Goal: Register for event/course

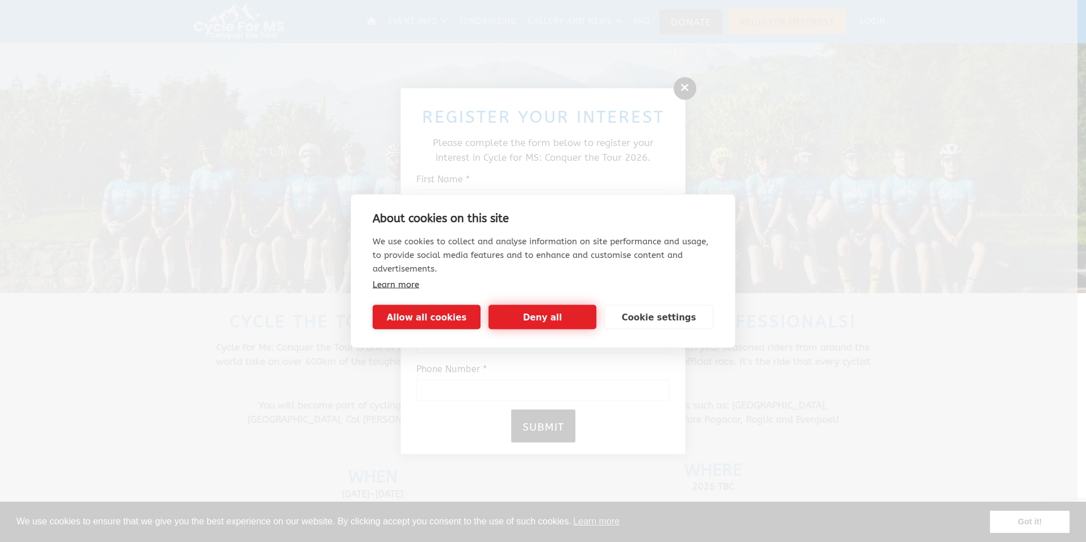
click at [550, 317] on button "Deny all" at bounding box center [543, 317] width 108 height 24
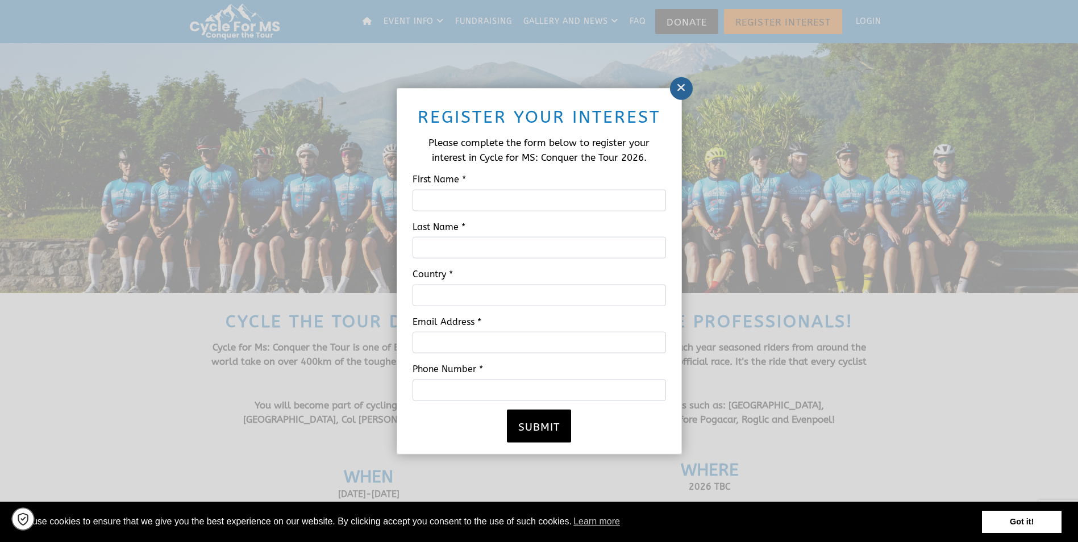
click at [677, 85] on icon at bounding box center [681, 87] width 9 height 11
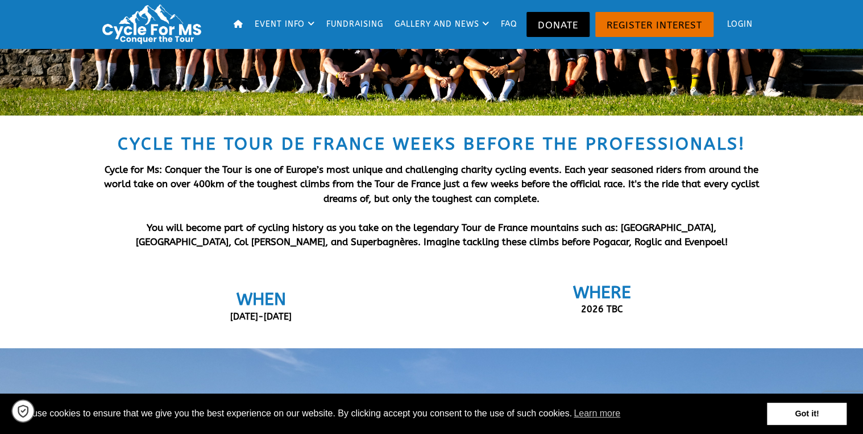
scroll to position [273, 0]
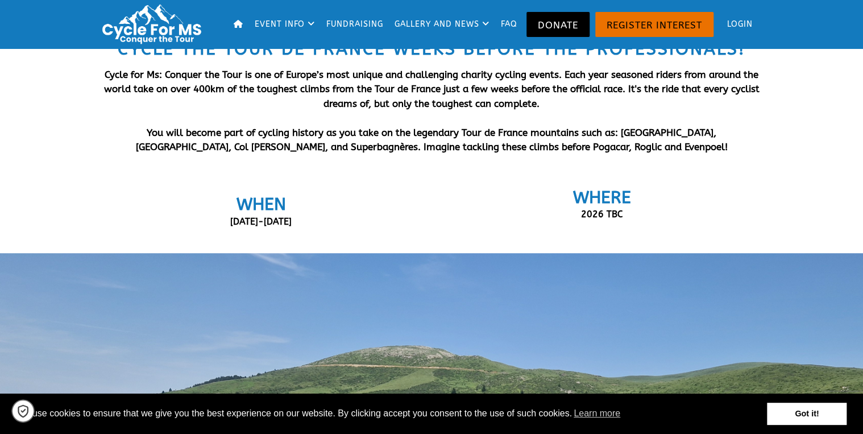
drag, startPoint x: 224, startPoint y: 223, endPoint x: 307, endPoint y: 220, distance: 83.6
click at [307, 220] on div "[DATE]-[DATE]" at bounding box center [260, 221] width 307 height 15
drag, startPoint x: 307, startPoint y: 220, endPoint x: 359, endPoint y: 224, distance: 51.9
click at [358, 224] on div "[DATE]-[DATE]" at bounding box center [260, 221] width 307 height 15
drag, startPoint x: 578, startPoint y: 215, endPoint x: 643, endPoint y: 215, distance: 65.3
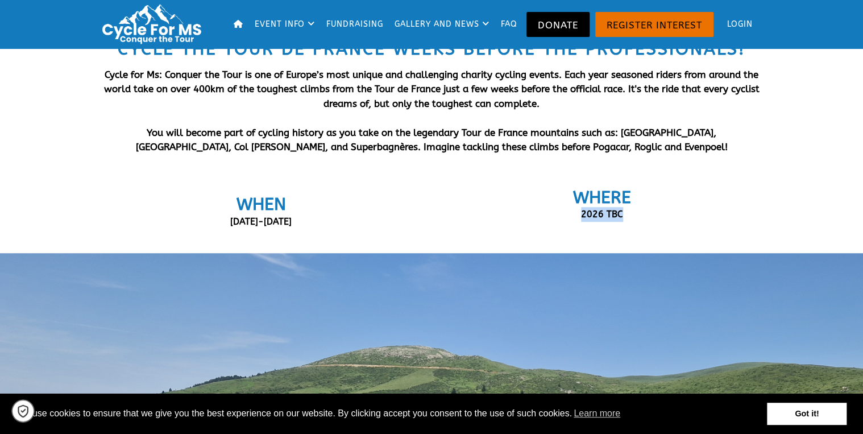
click at [643, 215] on div "2026 TBC" at bounding box center [601, 221] width 307 height 29
click at [643, 218] on div "2026 TBC" at bounding box center [601, 221] width 307 height 29
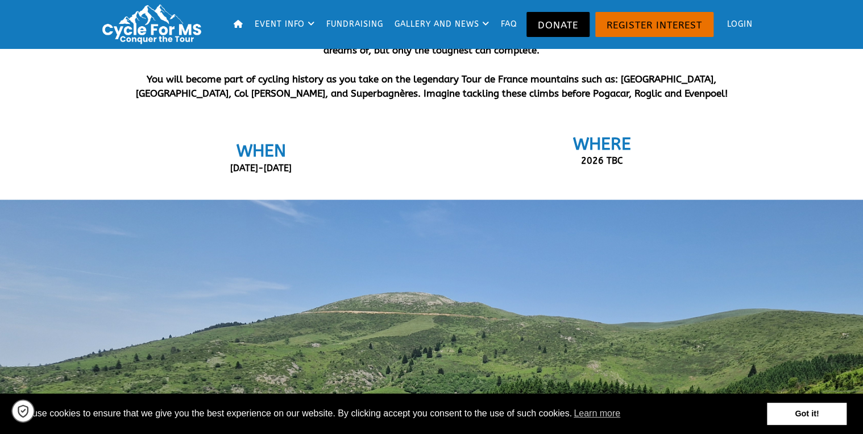
scroll to position [545, 0]
